Goal: Transaction & Acquisition: Book appointment/travel/reservation

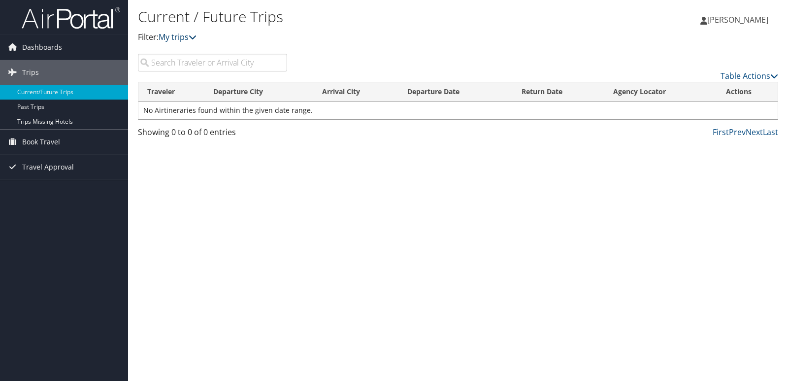
click at [185, 38] on link "My trips" at bounding box center [178, 37] width 38 height 11
click at [186, 34] on link "My trips" at bounding box center [178, 37] width 38 height 11
click at [39, 103] on link "Past Trips" at bounding box center [64, 106] width 128 height 15
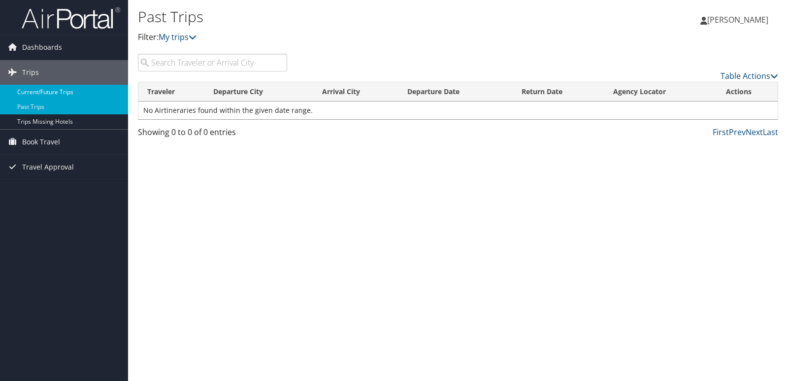
click at [34, 89] on link "Current/Future Trips" at bounding box center [64, 92] width 128 height 15
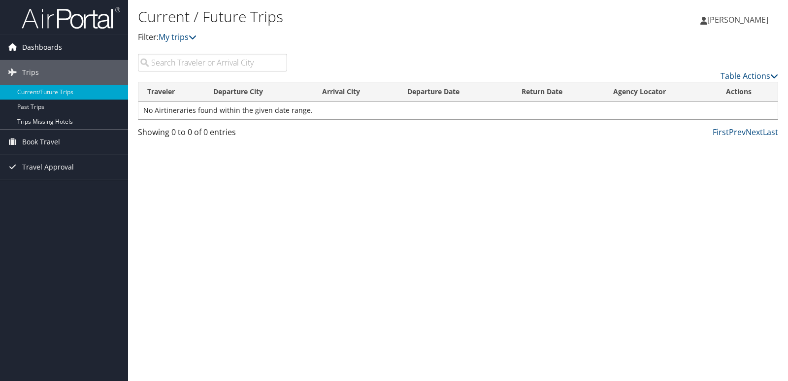
click at [28, 49] on span "Dashboards" at bounding box center [42, 47] width 40 height 25
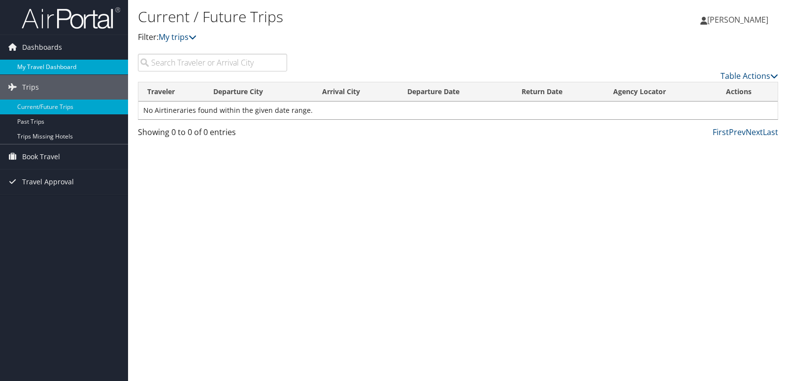
click at [29, 63] on link "My Travel Dashboard" at bounding box center [64, 67] width 128 height 15
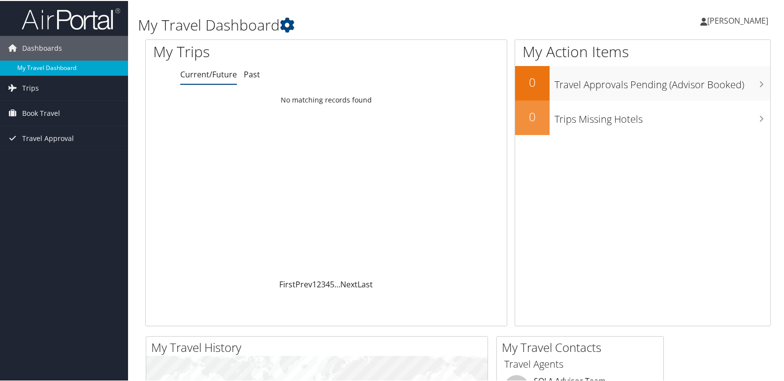
click at [37, 68] on link "My Travel Dashboard" at bounding box center [64, 67] width 128 height 15
click at [43, 112] on span "Book Travel" at bounding box center [41, 112] width 38 height 25
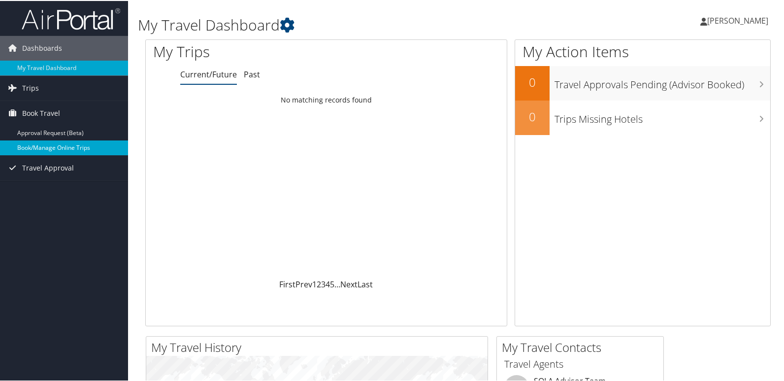
click at [60, 150] on link "Book/Manage Online Trips" at bounding box center [64, 146] width 128 height 15
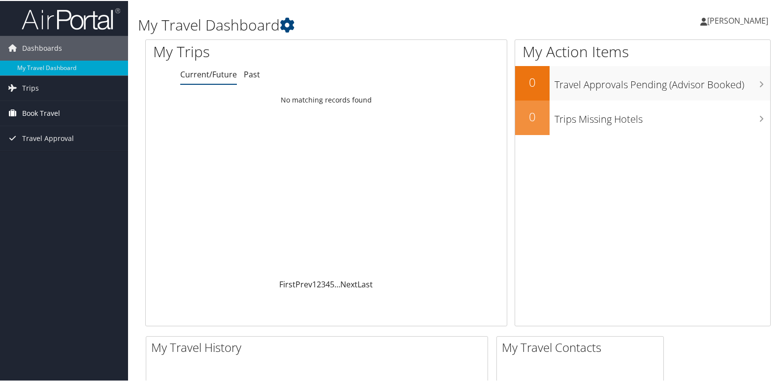
click at [41, 113] on span "Book Travel" at bounding box center [41, 112] width 38 height 25
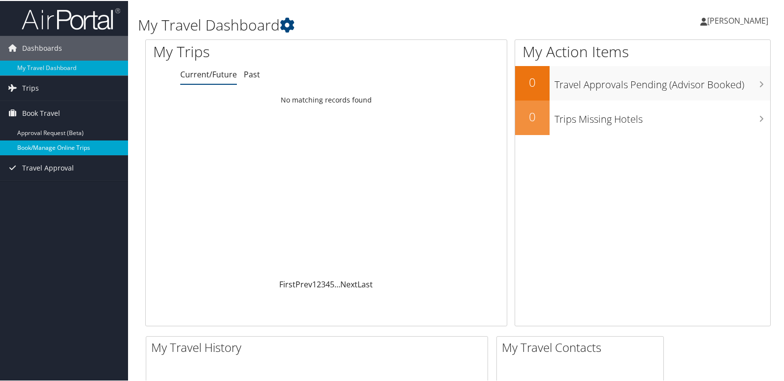
click at [61, 145] on link "Book/Manage Online Trips" at bounding box center [64, 146] width 128 height 15
